Goal: Find specific page/section: Find specific page/section

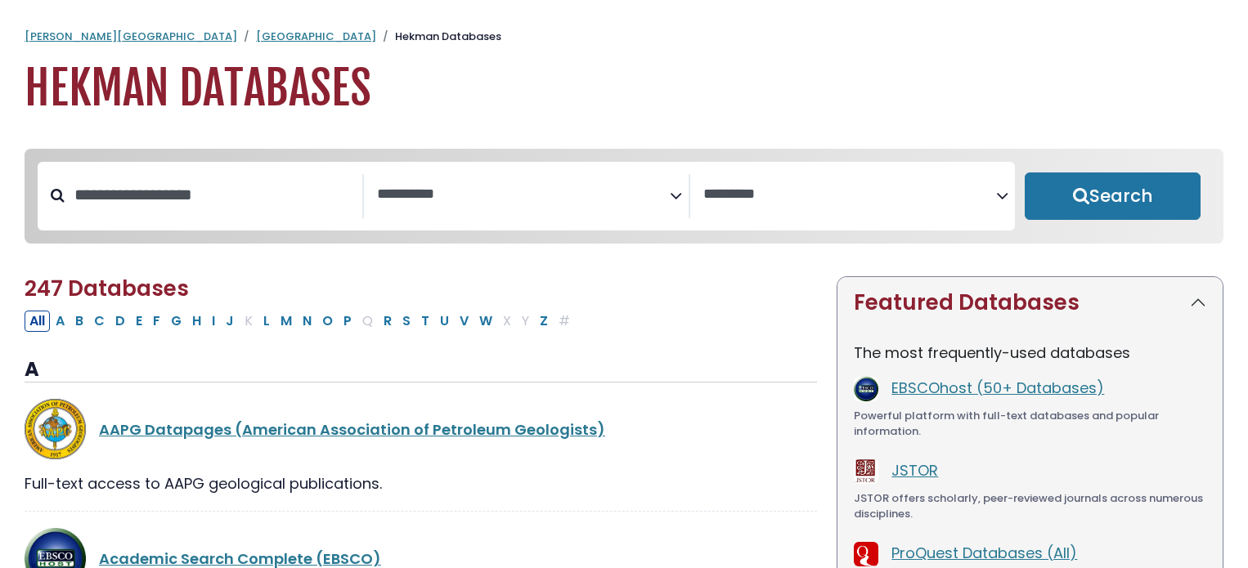
select select "Database Subject Filter"
select select "Database Vendors Filter"
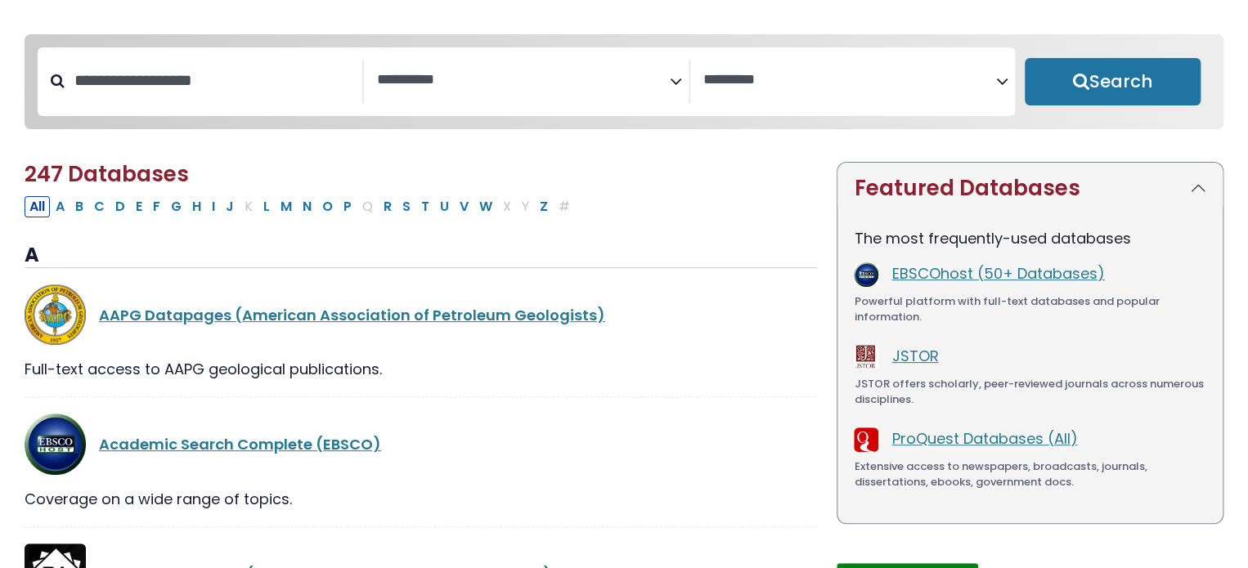
scroll to position [113, 0]
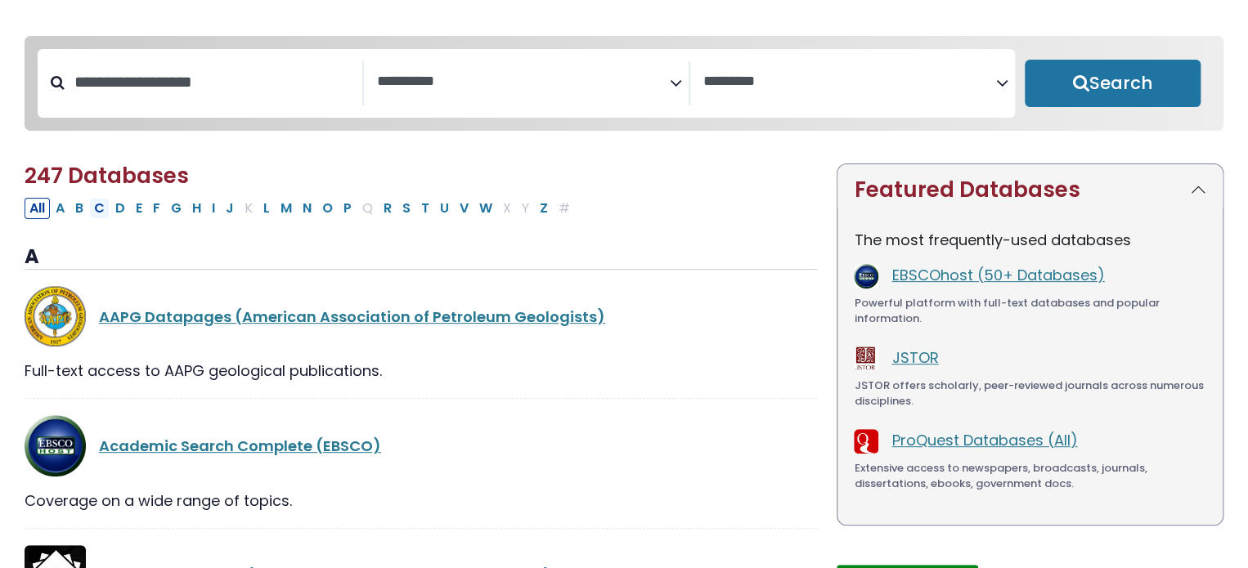
click at [99, 215] on button "C" at bounding box center [99, 208] width 20 height 21
select select "Database Subject Filter"
select select "Database Vendors Filter"
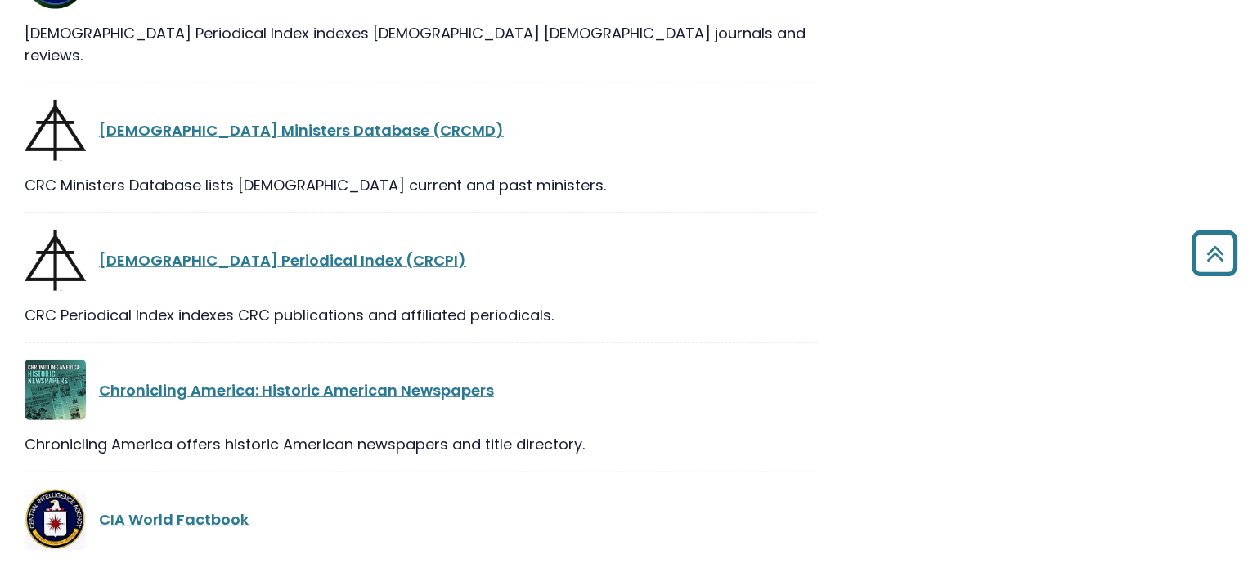
scroll to position [2574, 0]
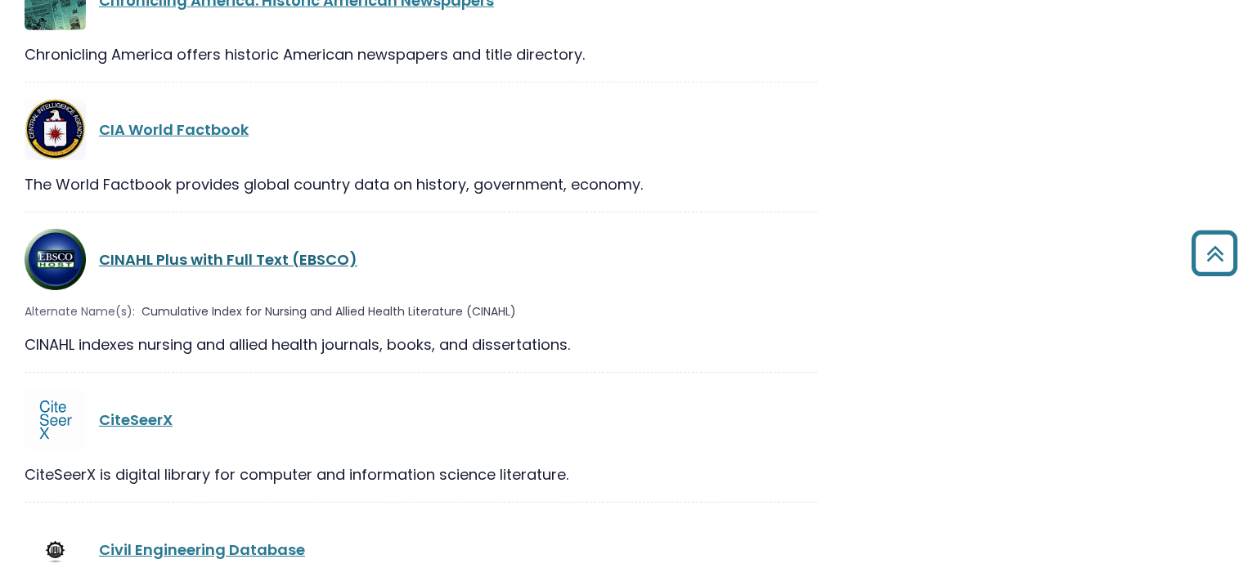
click at [244, 249] on link "CINAHL Plus with Full Text (EBSCO)" at bounding box center [228, 259] width 258 height 20
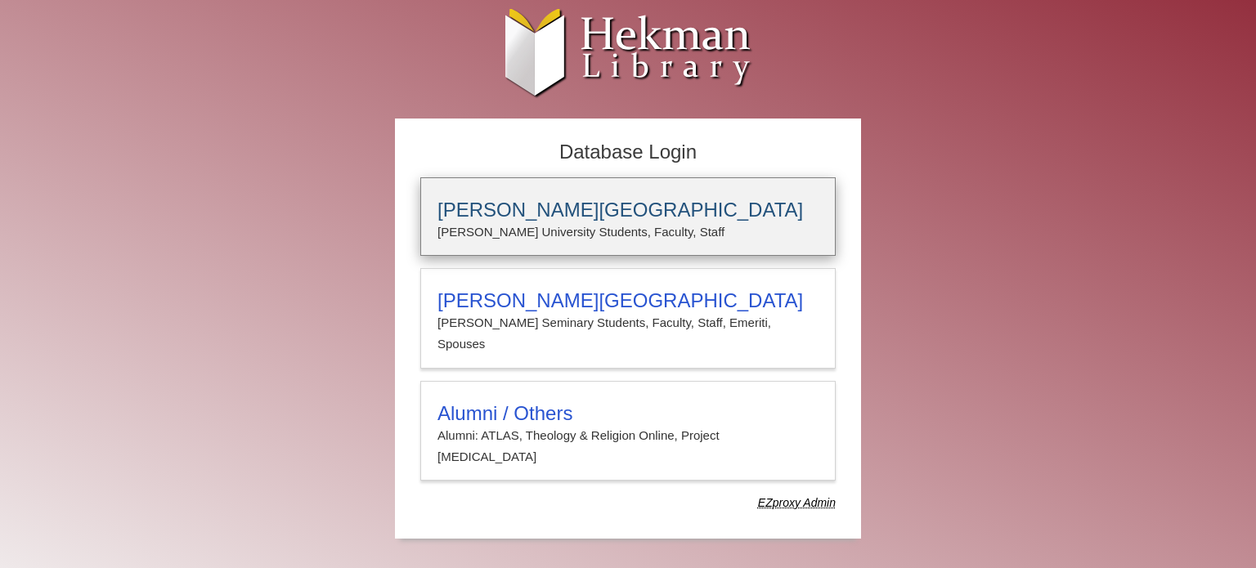
type input "**********"
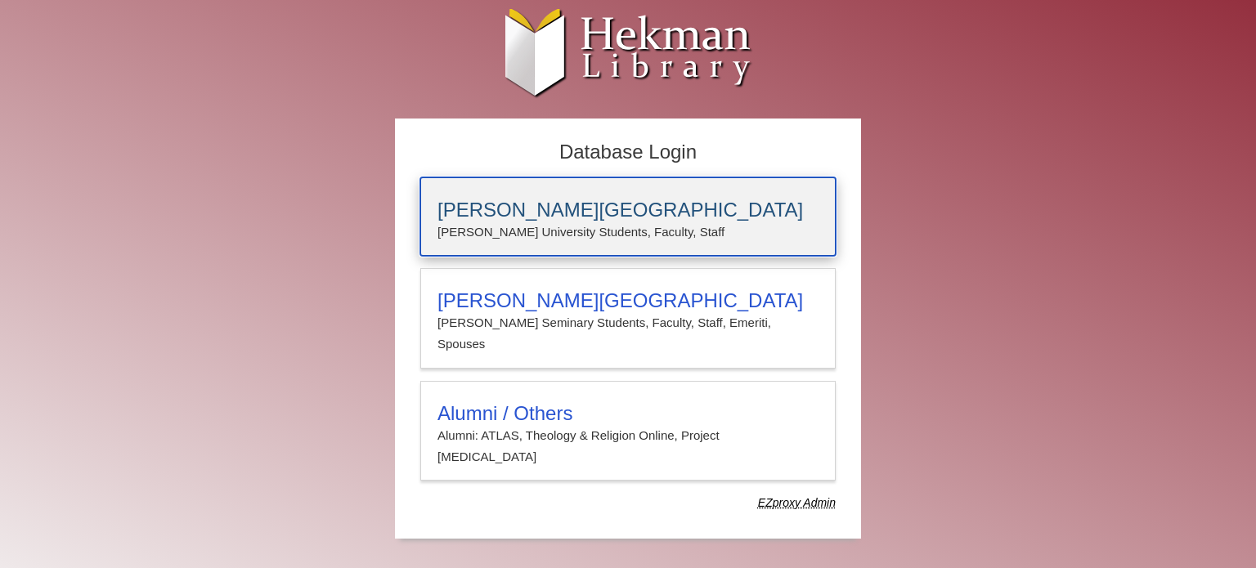
click at [598, 201] on h3 "[PERSON_NAME][GEOGRAPHIC_DATA]" at bounding box center [627, 210] width 381 height 23
